Goal: Information Seeking & Learning: Find contact information

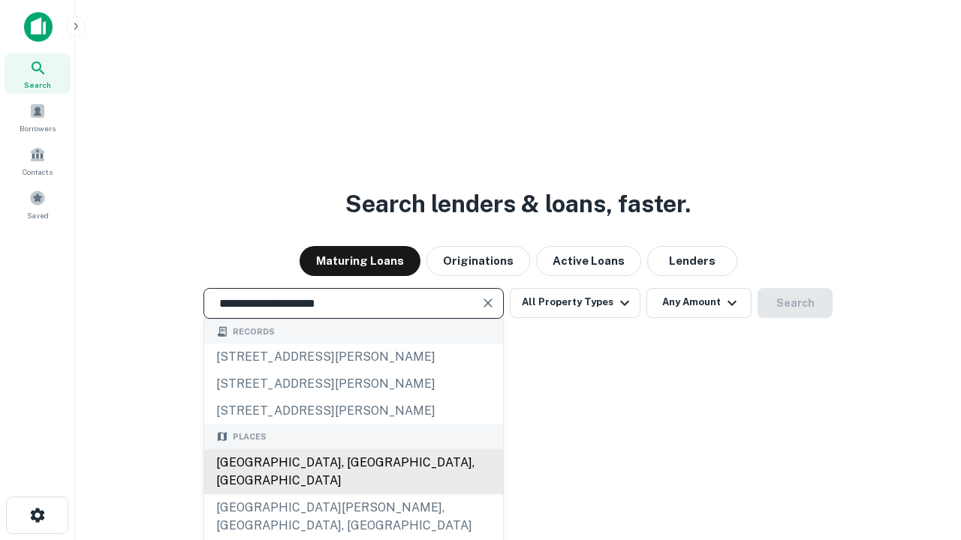
click at [353, 495] on div "Santa Monica, CA, USA" at bounding box center [353, 472] width 299 height 45
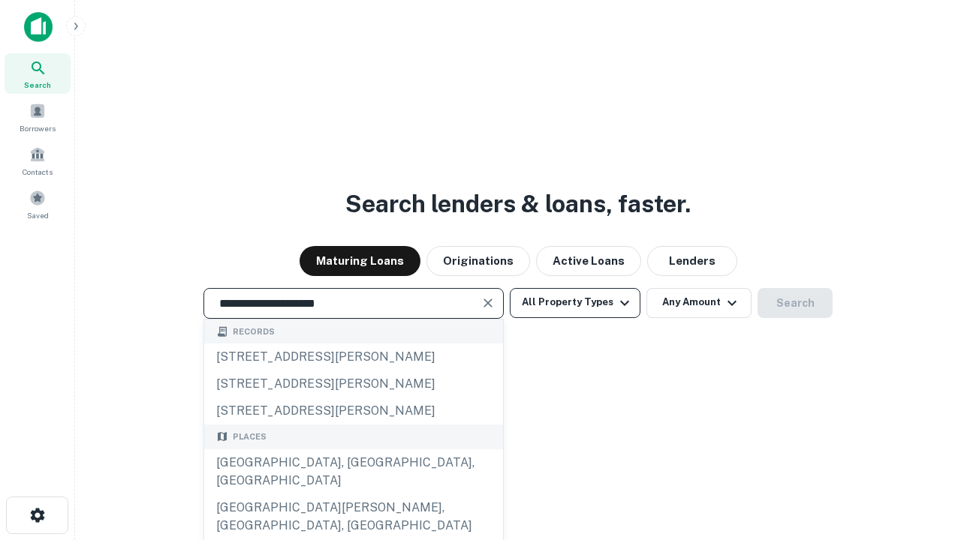
type input "**********"
click at [575, 302] on button "All Property Types" at bounding box center [575, 303] width 131 height 30
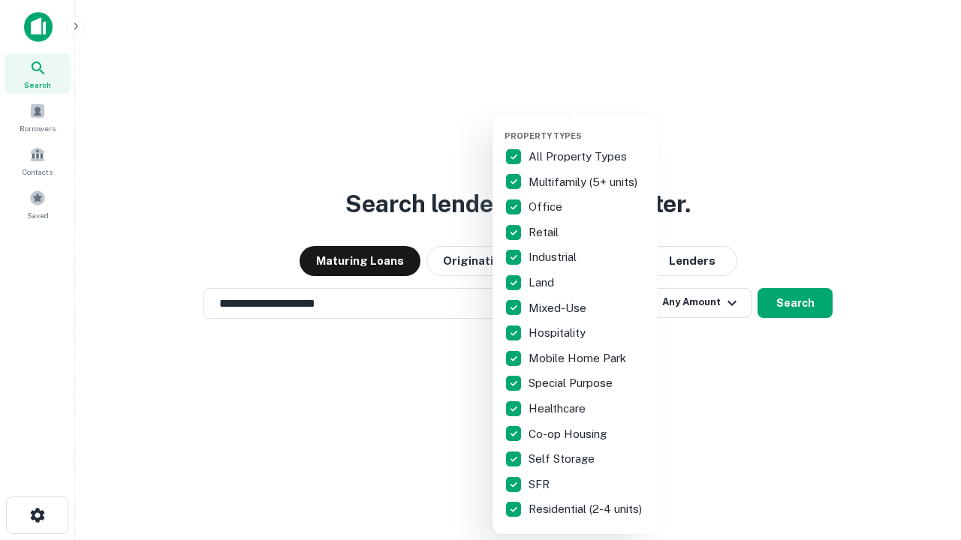
click at [587, 126] on button "button" at bounding box center [586, 126] width 165 height 1
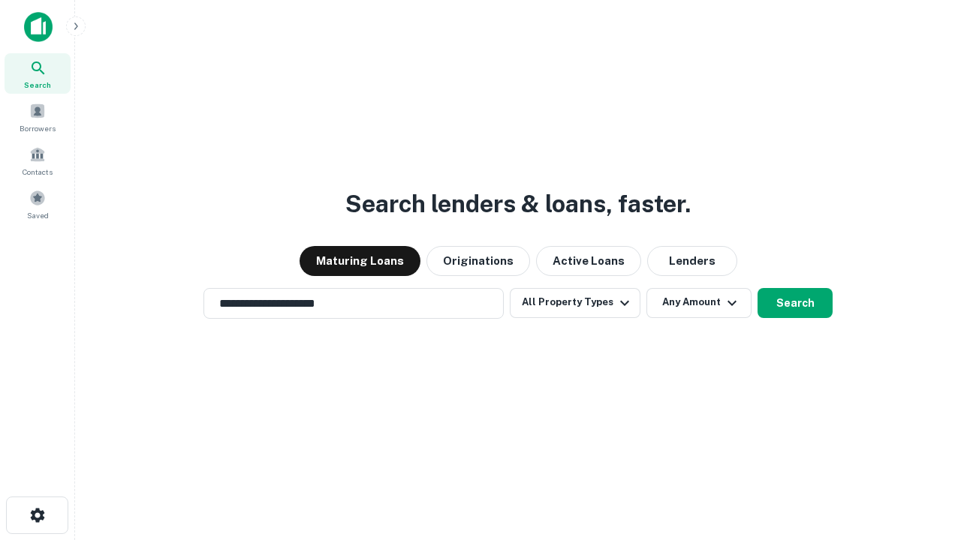
scroll to position [23, 0]
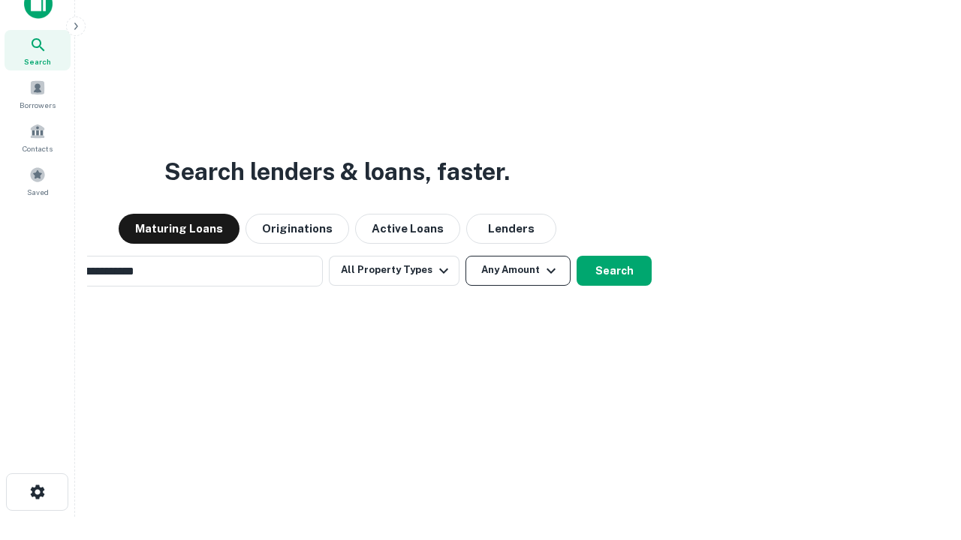
click at [465, 256] on button "Any Amount" at bounding box center [517, 271] width 105 height 30
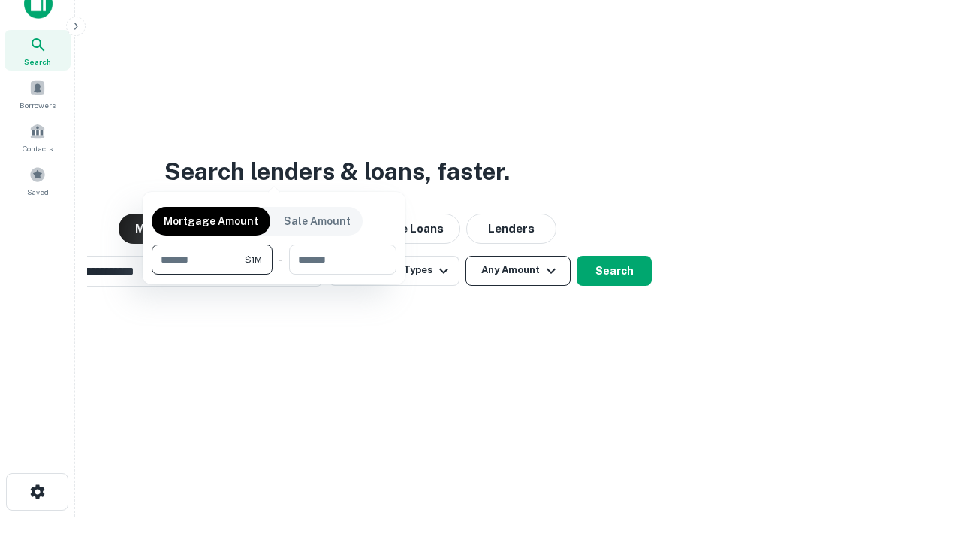
scroll to position [24, 0]
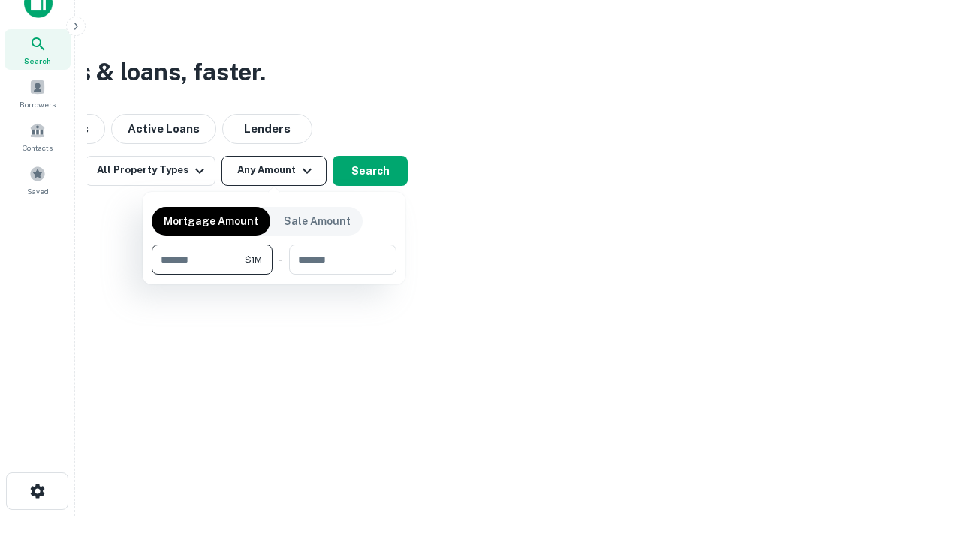
type input "*******"
click at [274, 275] on button "button" at bounding box center [274, 275] width 245 height 1
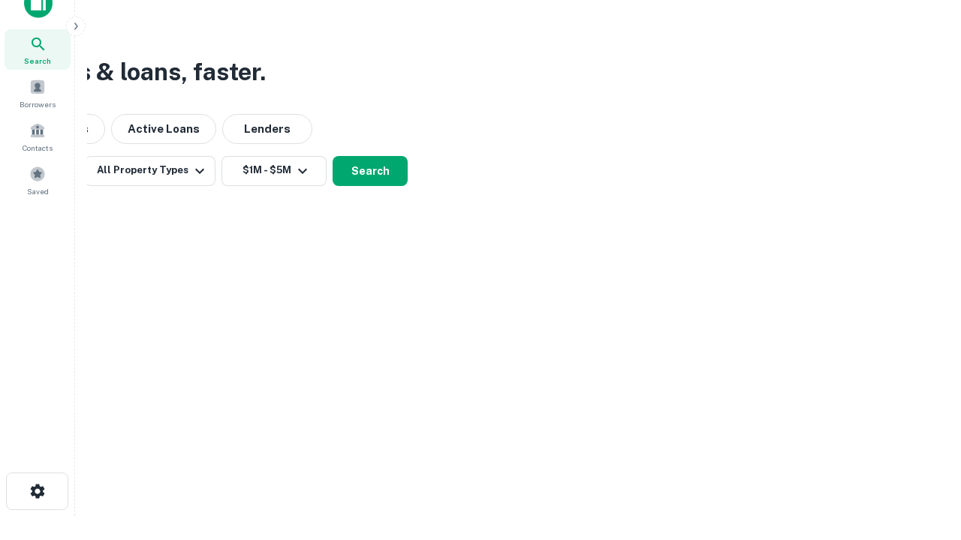
scroll to position [23, 0]
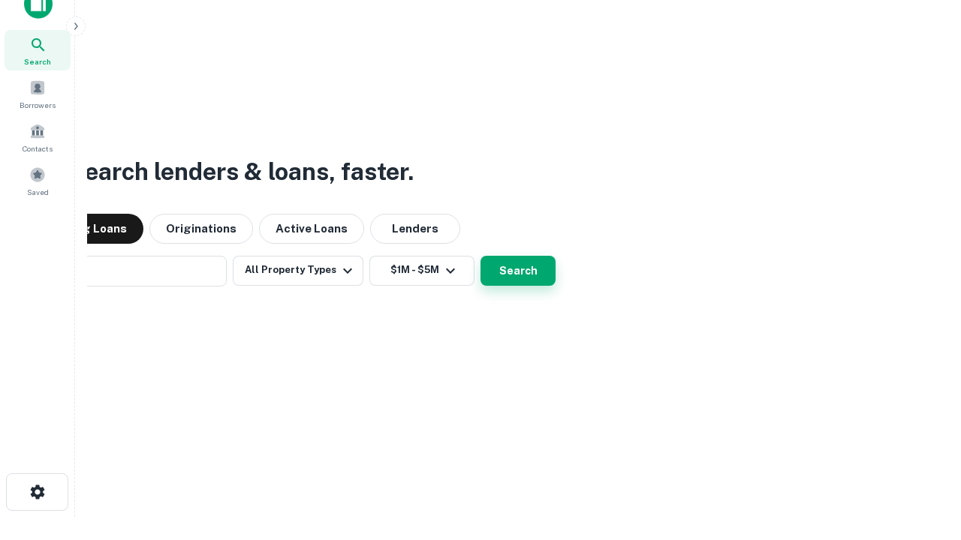
click at [480, 256] on button "Search" at bounding box center [517, 271] width 75 height 30
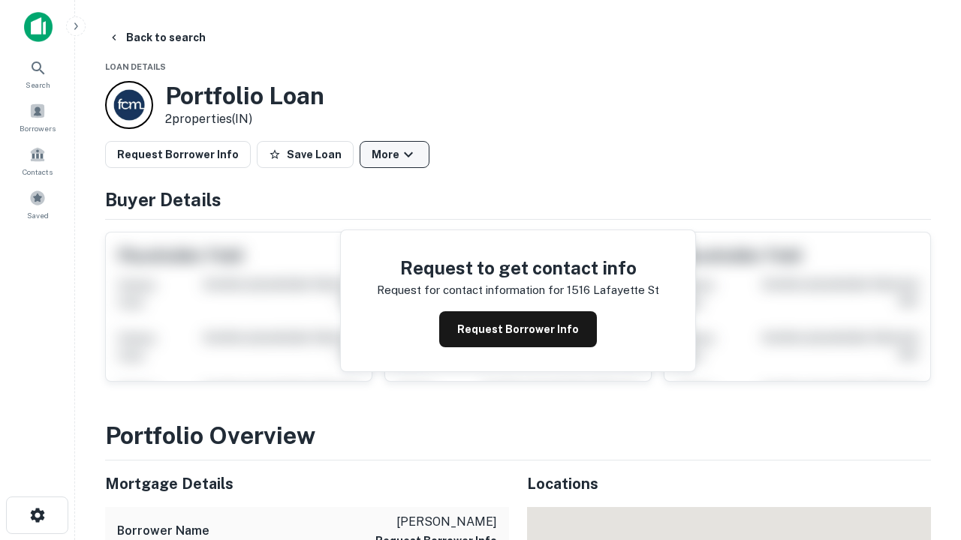
click at [394, 155] on button "More" at bounding box center [395, 154] width 70 height 27
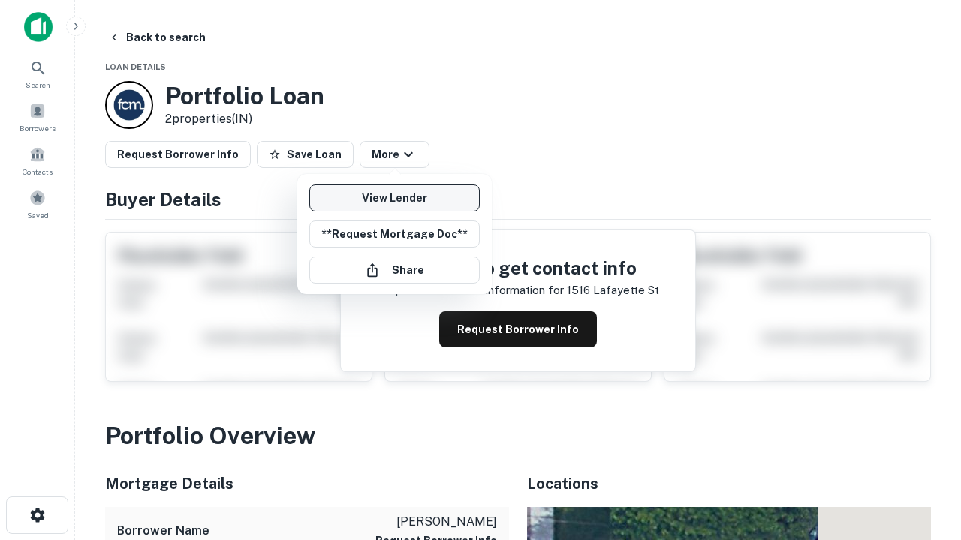
click at [394, 198] on link "View Lender" at bounding box center [394, 198] width 170 height 27
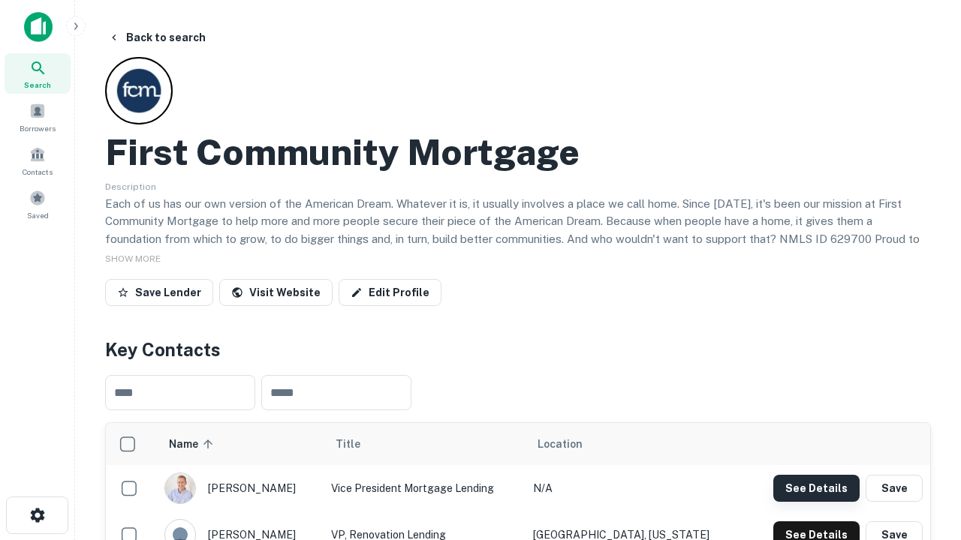
click at [816, 488] on button "See Details" at bounding box center [816, 488] width 86 height 27
